Goal: Task Accomplishment & Management: Manage account settings

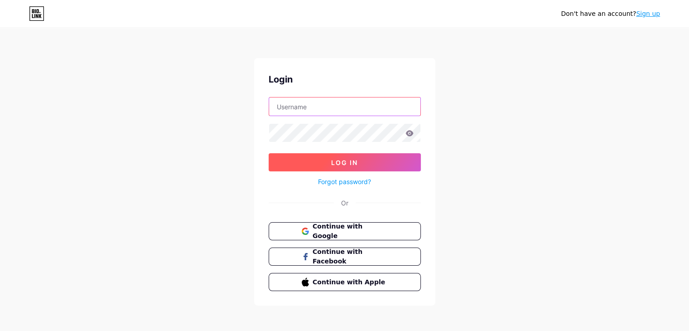
type input "[EMAIL_ADDRESS][DOMAIN_NAME]"
click at [382, 161] on button "Log In" at bounding box center [345, 162] width 152 height 18
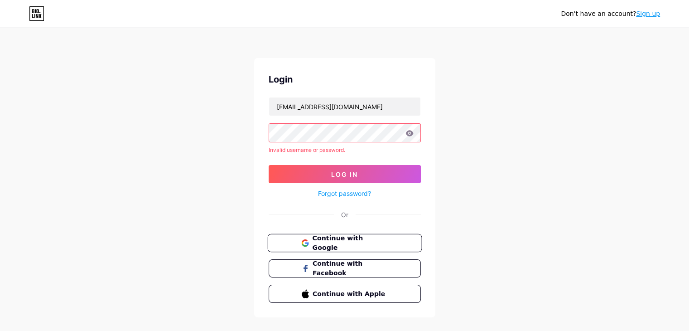
click at [403, 241] on button "Continue with Google" at bounding box center [344, 243] width 155 height 19
